Goal: Transaction & Acquisition: Purchase product/service

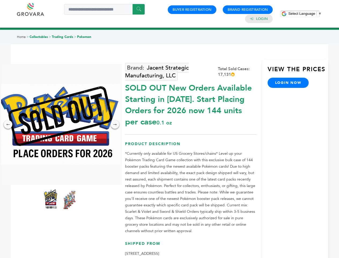
click at [305, 13] on span "Select Language" at bounding box center [301, 14] width 27 height 4
click at [60, 124] on img at bounding box center [60, 124] width 121 height 81
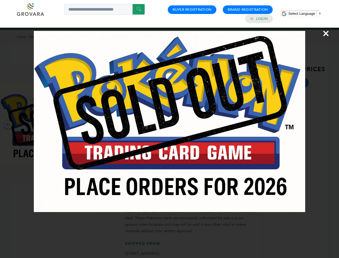
click at [8, 124] on div "×" at bounding box center [169, 129] width 339 height 258
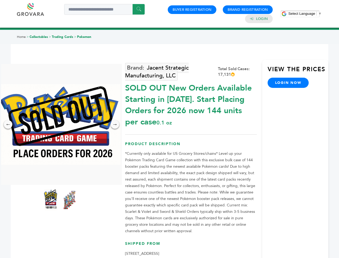
click at [115, 124] on div "→" at bounding box center [115, 124] width 9 height 9
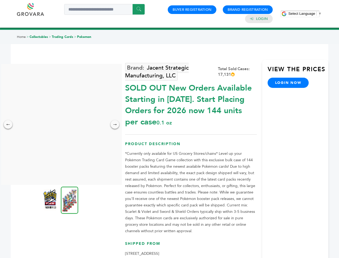
click at [51, 200] on img at bounding box center [50, 199] width 13 height 21
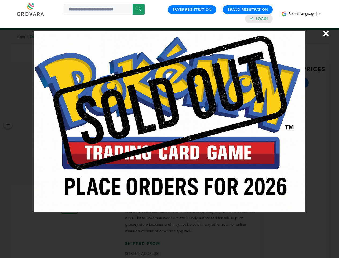
click at [70, 200] on div "×" at bounding box center [169, 129] width 339 height 258
